Goal: Task Accomplishment & Management: Manage account settings

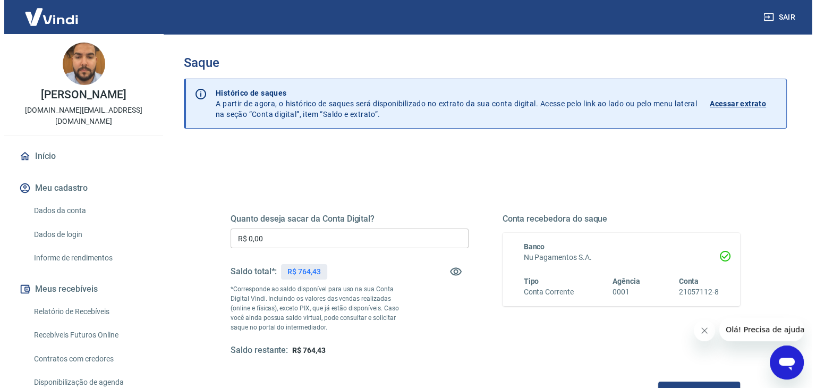
scroll to position [106, 0]
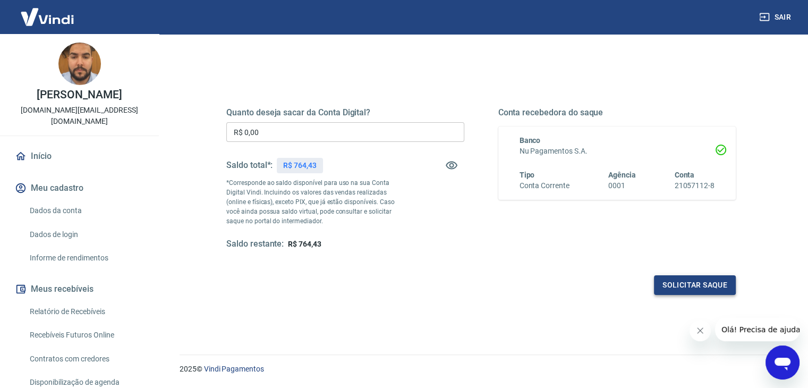
click at [685, 277] on button "Solicitar saque" at bounding box center [695, 285] width 82 height 20
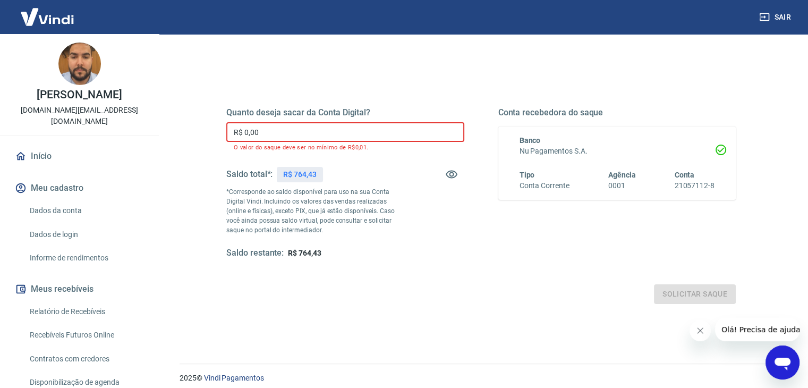
drag, startPoint x: 247, startPoint y: 138, endPoint x: 132, endPoint y: 125, distance: 116.0
click at [132, 125] on div "Sair [PERSON_NAME] [DOMAIN_NAME][EMAIL_ADDRESS][DOMAIN_NAME] Início Meu cadastr…" at bounding box center [404, 88] width 808 height 388
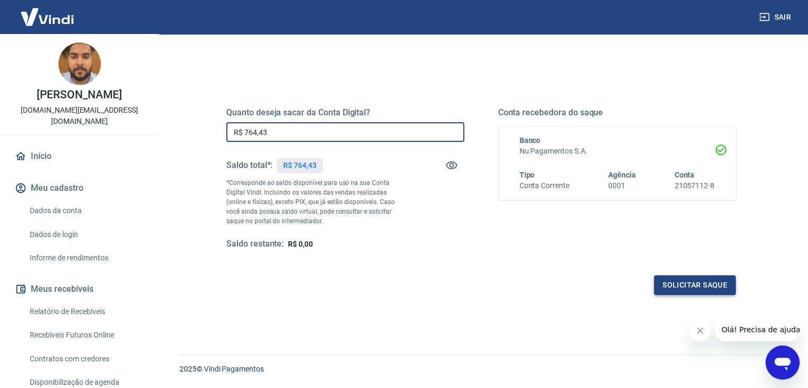
type input "R$ 764,43"
click at [666, 283] on button "Solicitar saque" at bounding box center [695, 285] width 82 height 20
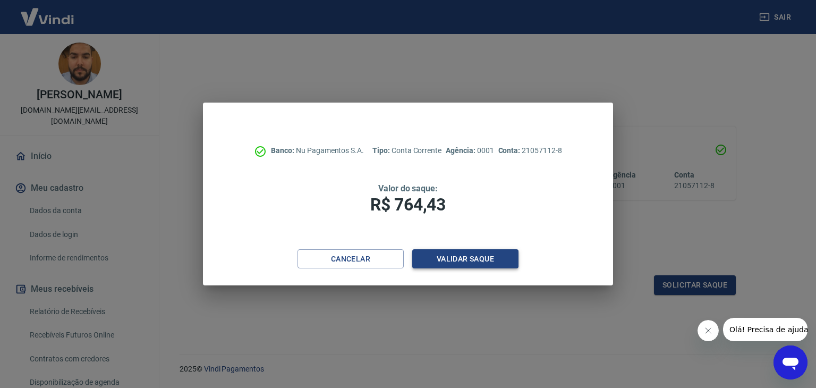
click at [446, 251] on button "Validar saque" at bounding box center [465, 259] width 106 height 20
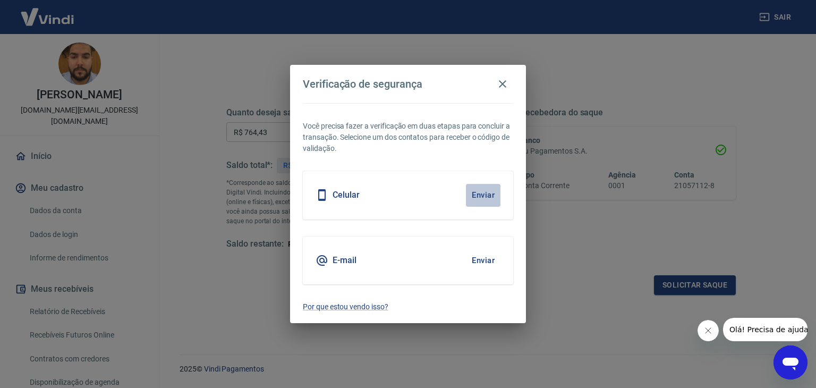
click at [484, 193] on button "Enviar" at bounding box center [483, 195] width 35 height 22
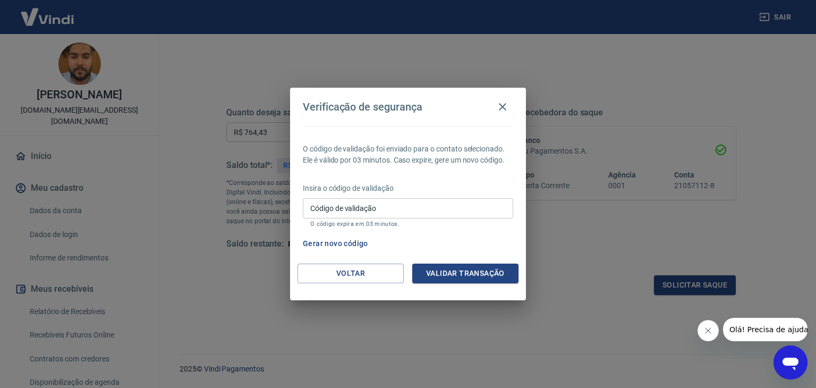
click at [393, 205] on input "Código de validação" at bounding box center [408, 208] width 210 height 20
click at [424, 202] on input "Código de validação" at bounding box center [408, 208] width 210 height 20
type input "143607"
click at [471, 274] on button "Validar transação" at bounding box center [465, 273] width 106 height 20
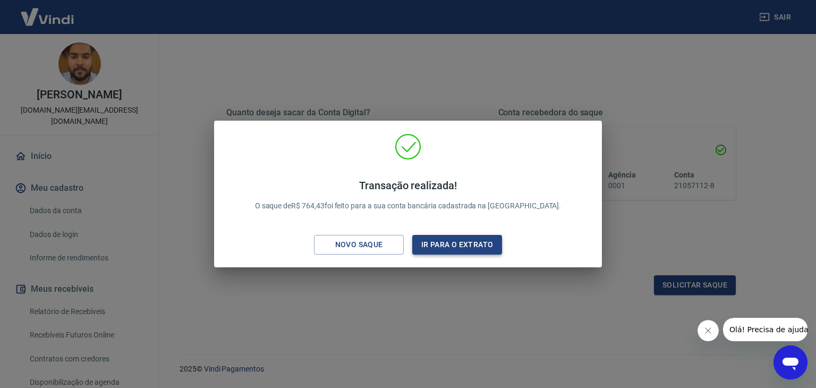
click at [446, 239] on button "Ir para o extrato" at bounding box center [457, 245] width 90 height 20
